Goal: Task Accomplishment & Management: Use online tool/utility

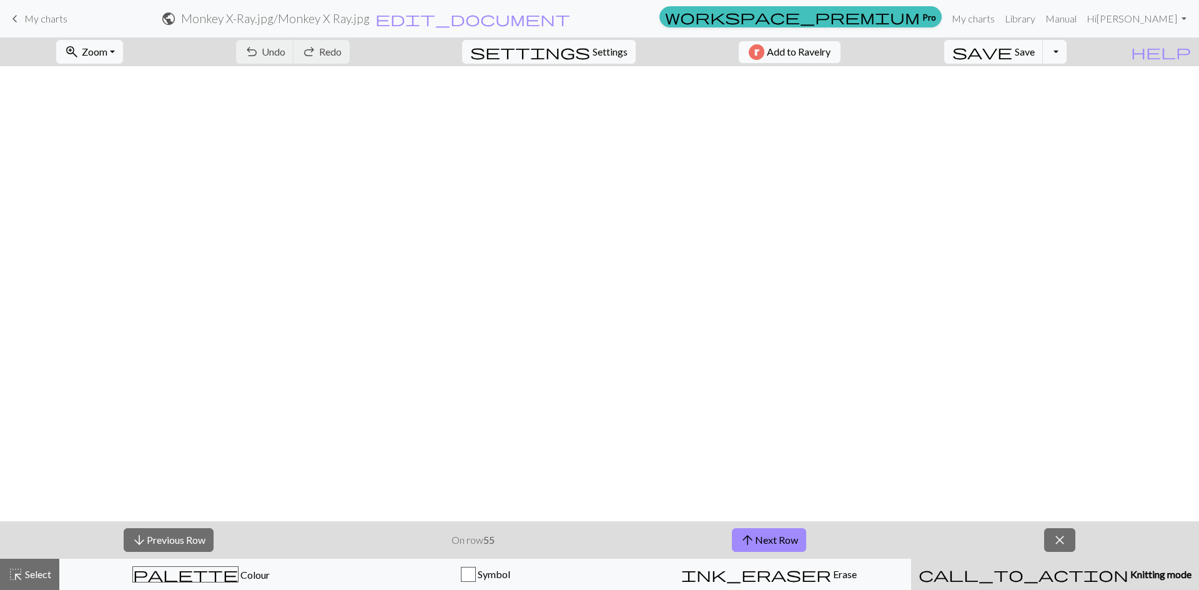
scroll to position [874, 0]
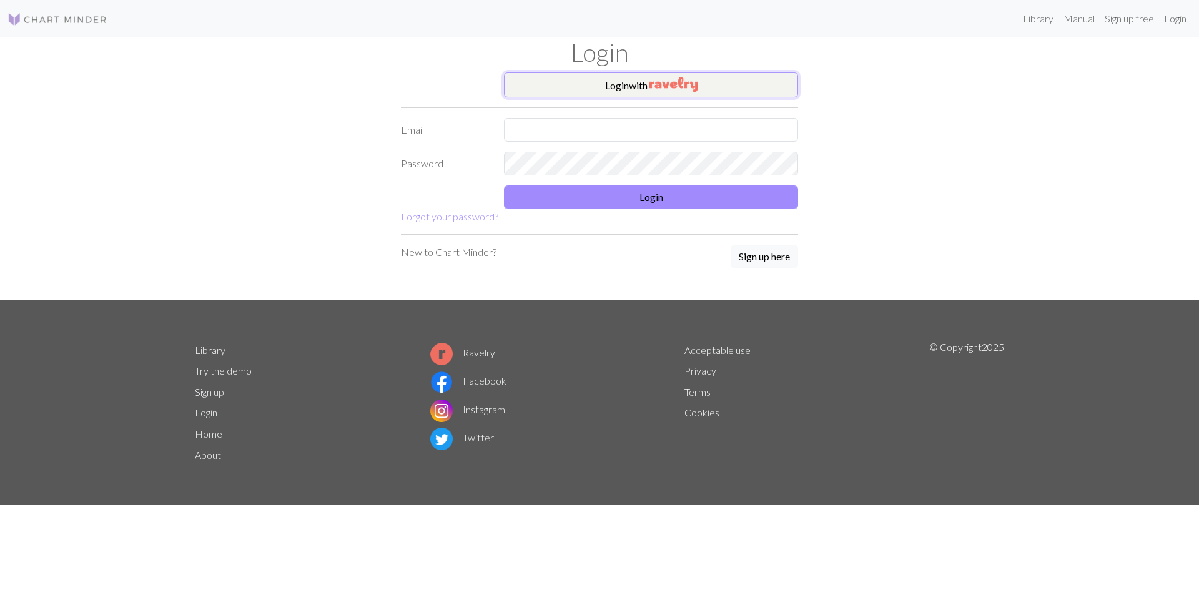
click at [596, 87] on button "Login with" at bounding box center [651, 84] width 294 height 25
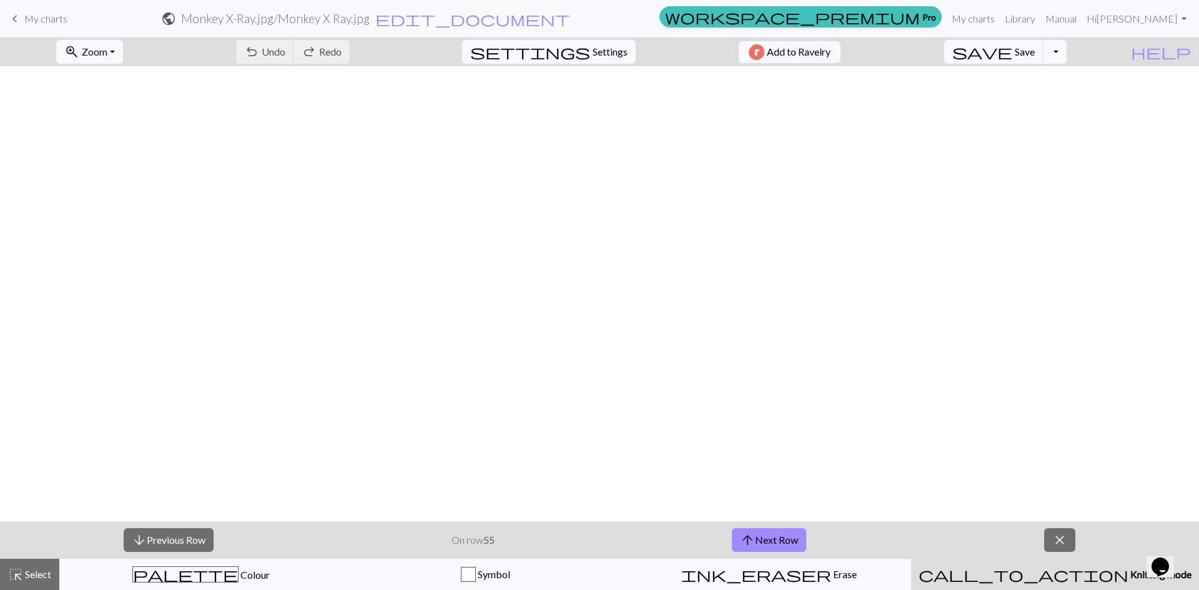
scroll to position [999, 0]
click at [791, 534] on button "arrow_upward Next Row" at bounding box center [769, 540] width 74 height 24
click at [822, 59] on span "Add to Ravelry" at bounding box center [799, 52] width 64 height 16
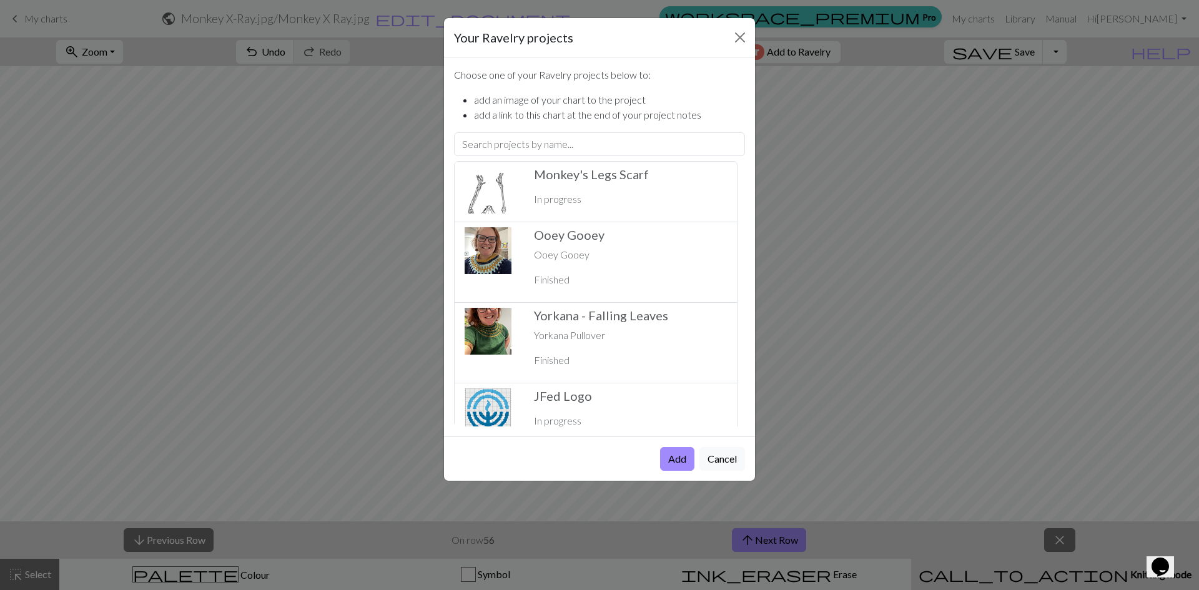
click at [726, 31] on div "Your Ravelry projects" at bounding box center [599, 37] width 311 height 39
click at [728, 33] on div "Your Ravelry projects" at bounding box center [599, 37] width 311 height 39
click at [733, 31] on button "Close" at bounding box center [740, 37] width 20 height 20
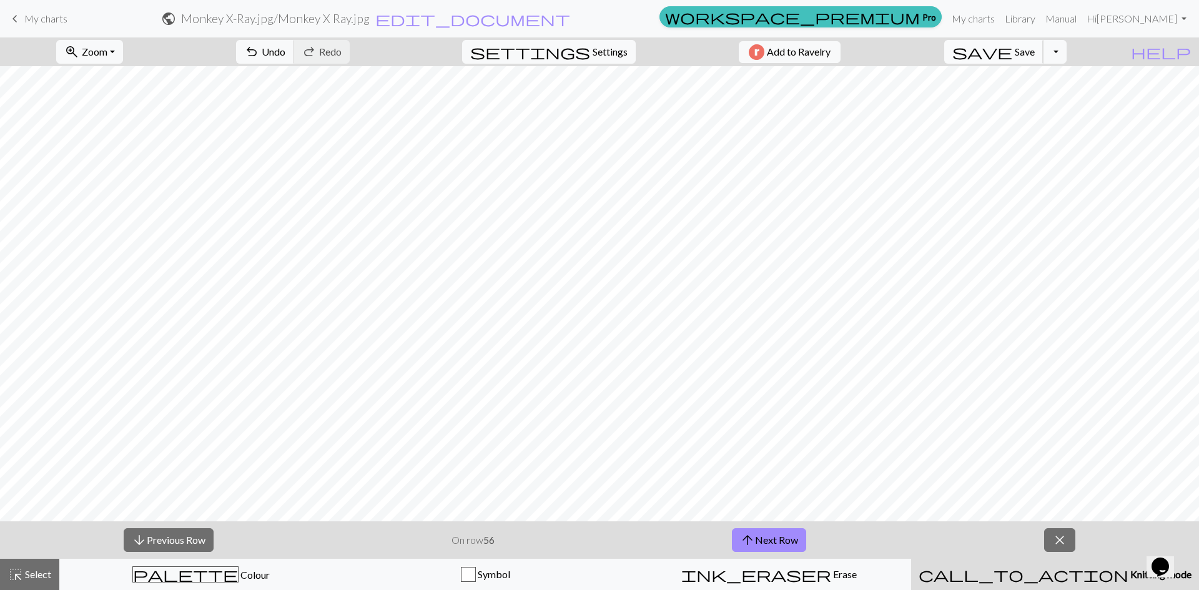
click at [1034, 51] on span "Save" at bounding box center [1024, 52] width 20 height 12
click at [1034, 48] on span "Save" at bounding box center [1024, 52] width 20 height 12
click at [756, 544] on button "arrow_upward Next Row" at bounding box center [769, 540] width 74 height 24
click at [1012, 59] on span "save" at bounding box center [982, 51] width 60 height 17
